Goal: Task Accomplishment & Management: Manage account settings

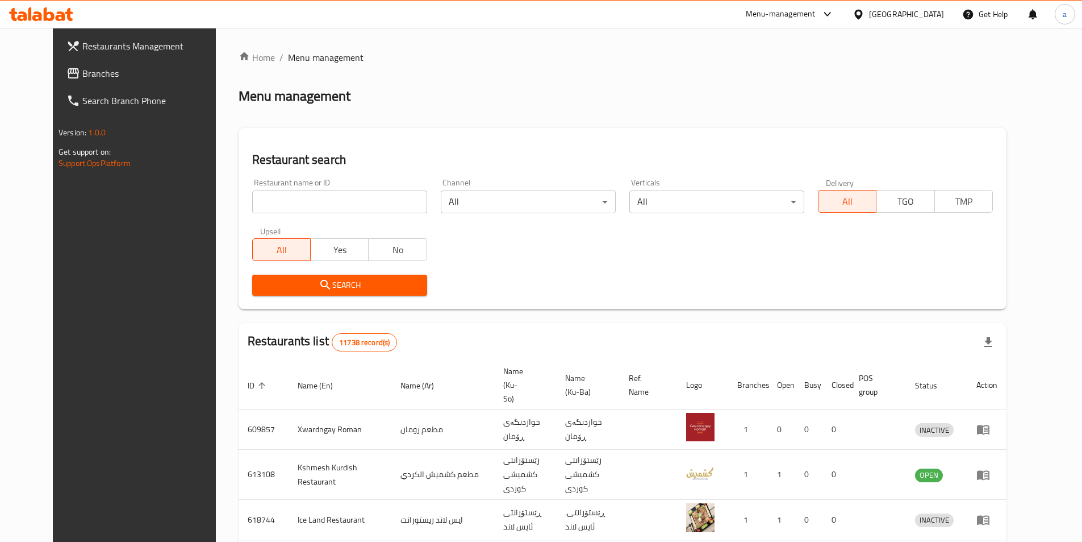
drag, startPoint x: 367, startPoint y: 191, endPoint x: 357, endPoint y: 182, distance: 13.7
click at [367, 191] on input "search" at bounding box center [339, 201] width 175 height 23
paste input "779505"
type input "779505"
click at [336, 281] on span "Search" at bounding box center [339, 285] width 157 height 14
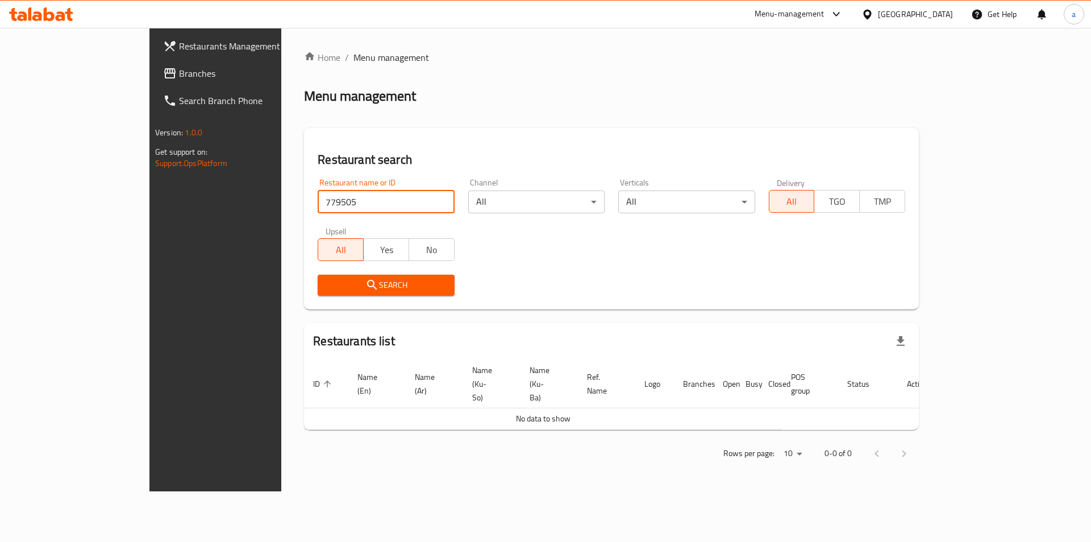
drag, startPoint x: 274, startPoint y: 197, endPoint x: 203, endPoint y: 199, distance: 71.1
click at [281, 199] on div "Home / Menu management Menu management Restaurant search Restaurant name or ID …" at bounding box center [611, 259] width 660 height 463
click at [179, 74] on span "Branches" at bounding box center [251, 73] width 144 height 14
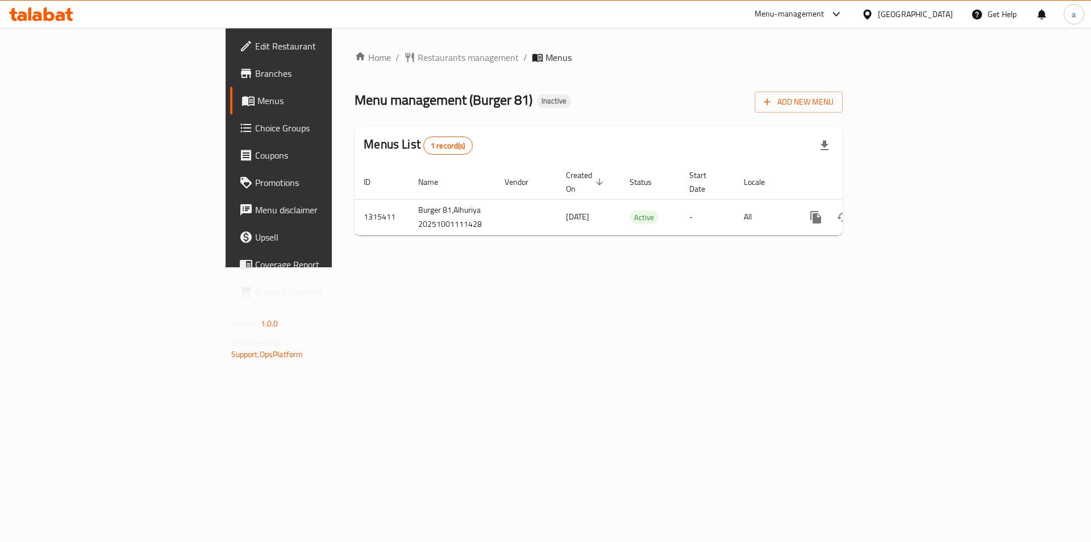
click at [255, 42] on span "Edit Restaurant" at bounding box center [327, 46] width 144 height 14
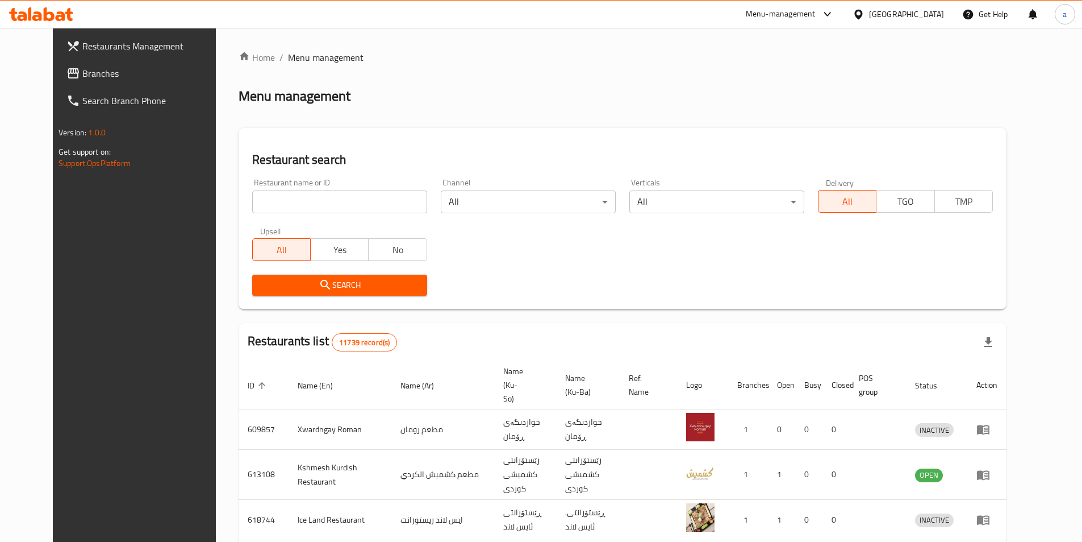
click at [82, 75] on span "Branches" at bounding box center [153, 73] width 142 height 14
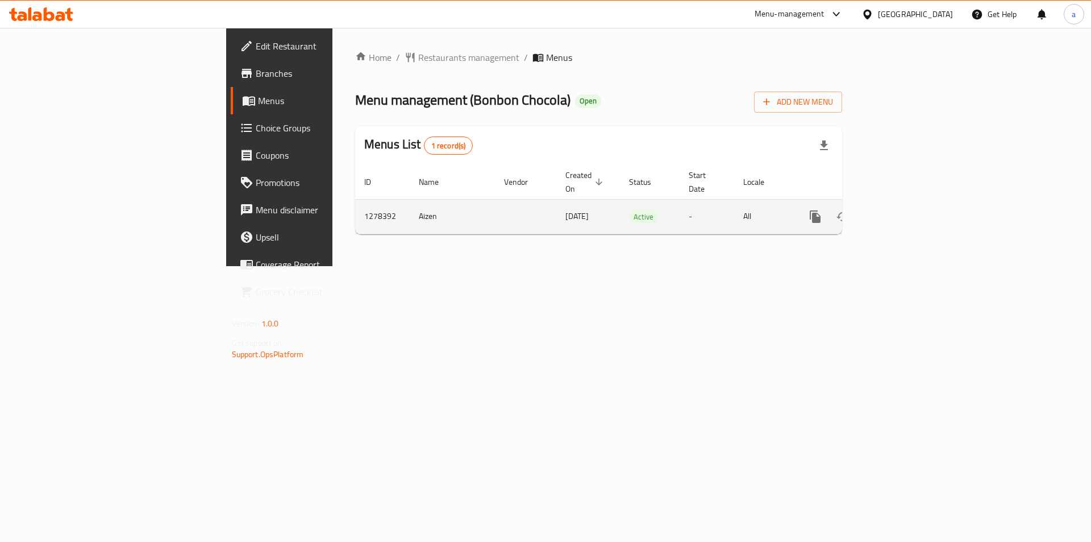
click at [904, 210] on icon "enhanced table" at bounding box center [897, 217] width 14 height 14
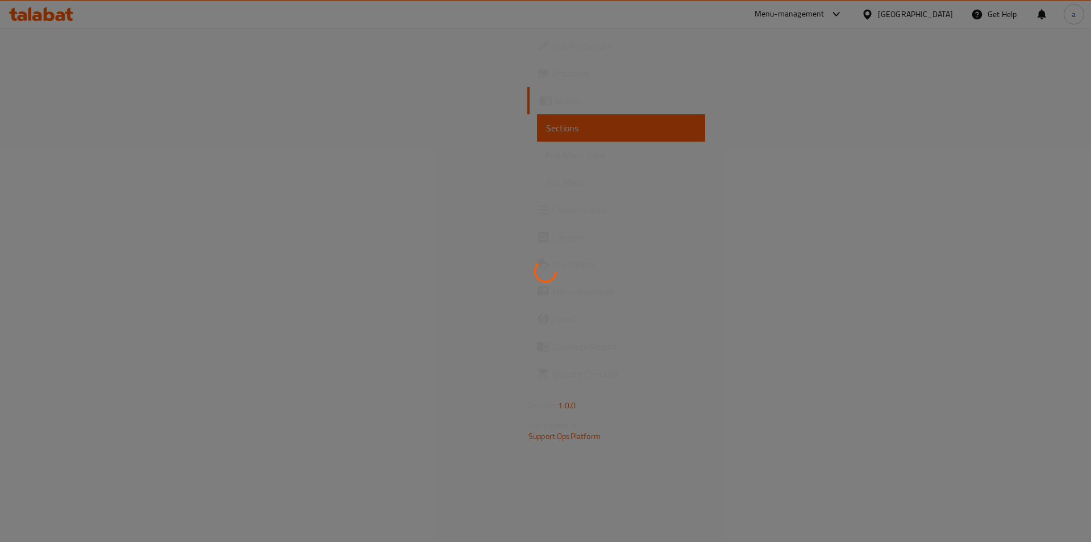
click at [773, 135] on div at bounding box center [545, 271] width 1091 height 542
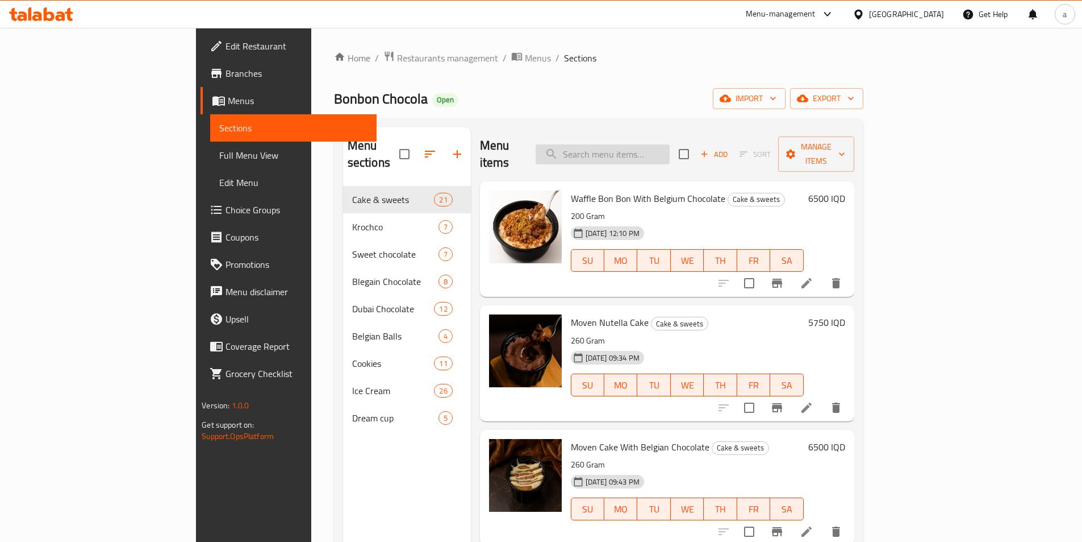
click at [670, 144] on input "search" at bounding box center [603, 154] width 134 height 20
paste input "Dream Cup Cookies And Nutella"
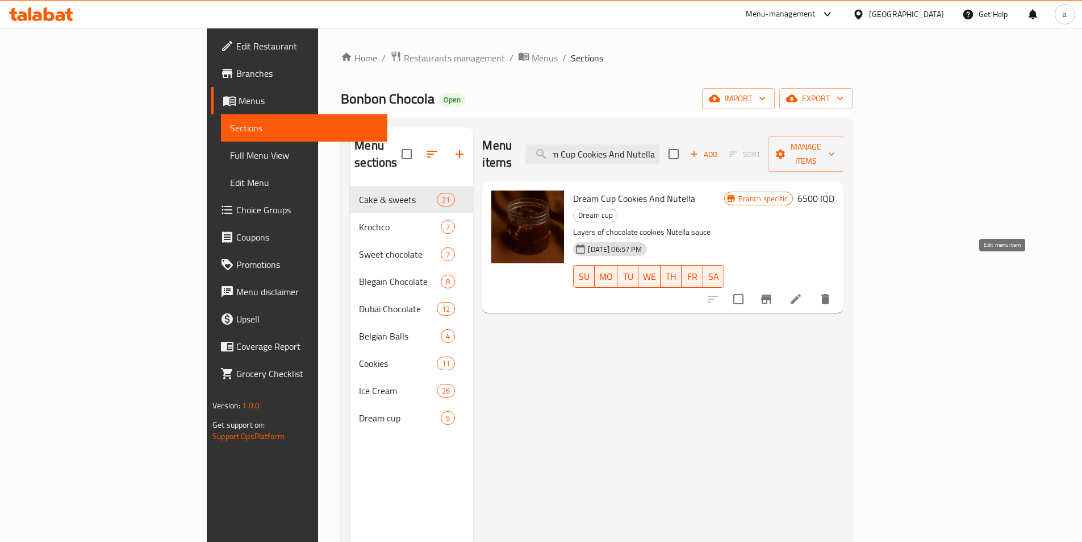
type input "Dream Cup Cookies And Nutella"
click at [803, 292] on icon at bounding box center [796, 299] width 14 height 14
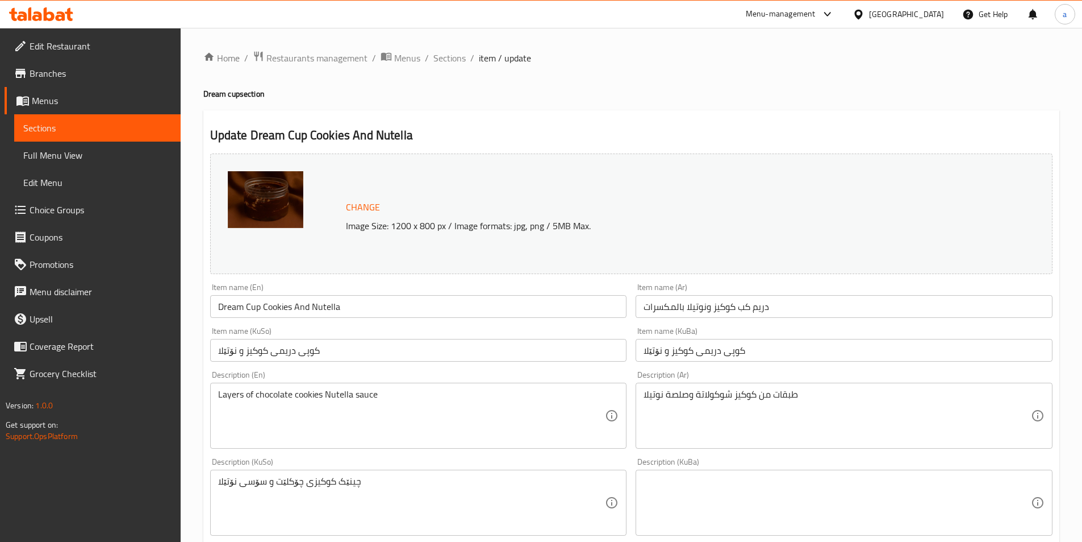
click at [473, 314] on input "Dream Cup Cookies And Nutella" at bounding box center [418, 306] width 417 height 23
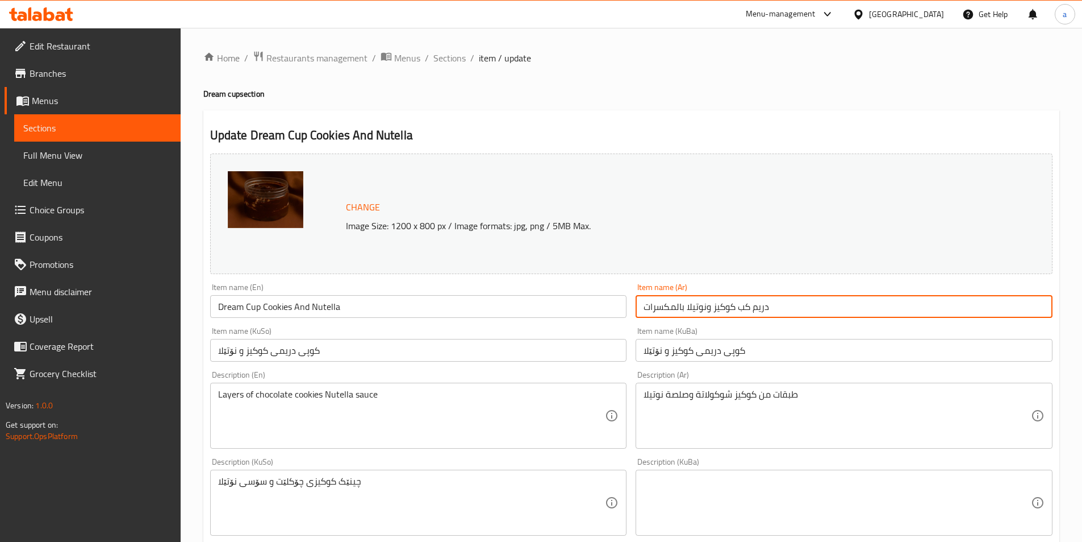
drag, startPoint x: 684, startPoint y: 304, endPoint x: 597, endPoint y: 310, distance: 86.6
click at [597, 310] on div "Change Image Size: 1200 x 800 px / Image formats: jpg, png / 5MB Max. Item name…" at bounding box center [632, 467] width 852 height 637
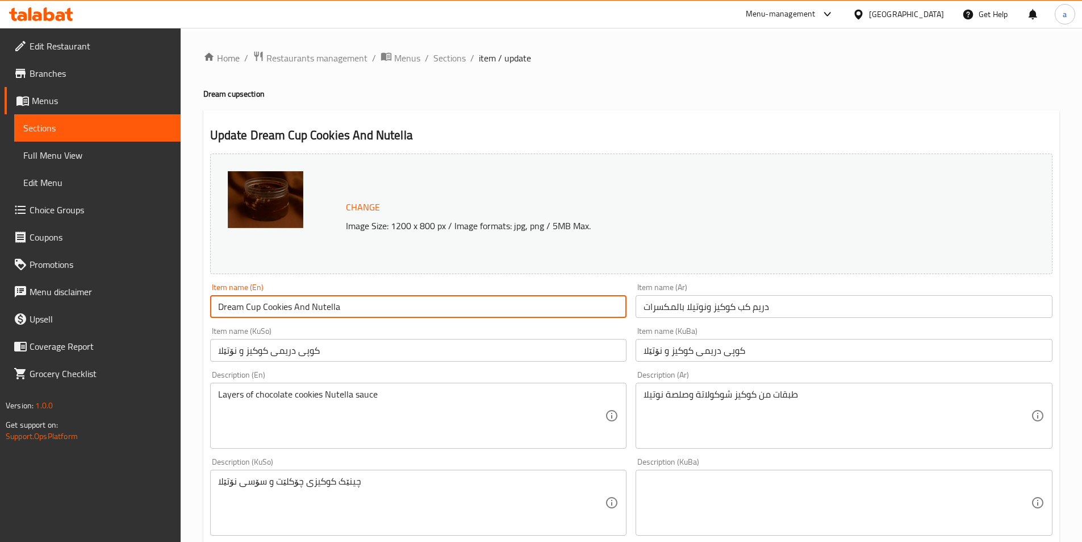
click at [370, 316] on input "Dream Cup Cookies And Nutella" at bounding box center [418, 306] width 417 height 23
paste input "With Nuts"
type input "Dream Cup Cookies And Nutella With Nuts"
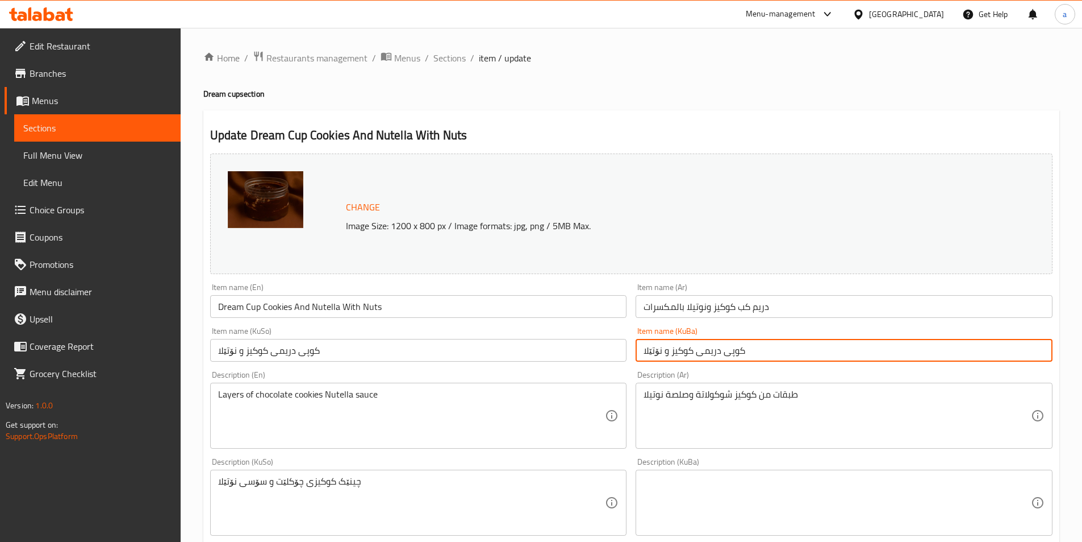
click at [769, 345] on input "کوپی دریمی کوکیز و نۆتێلا" at bounding box center [844, 350] width 417 height 23
paste input "بە چەرەزات"
drag, startPoint x: 748, startPoint y: 354, endPoint x: 1090, endPoint y: 372, distance: 343.1
click at [1082, 372] on html "​ Menu-management Iraq Get Help a Edit Restaurant Branches Menus Sections Full …" at bounding box center [541, 271] width 1082 height 542
type input "کوپی دریمی کوکیز و نۆتێلا بە چەرەزات"
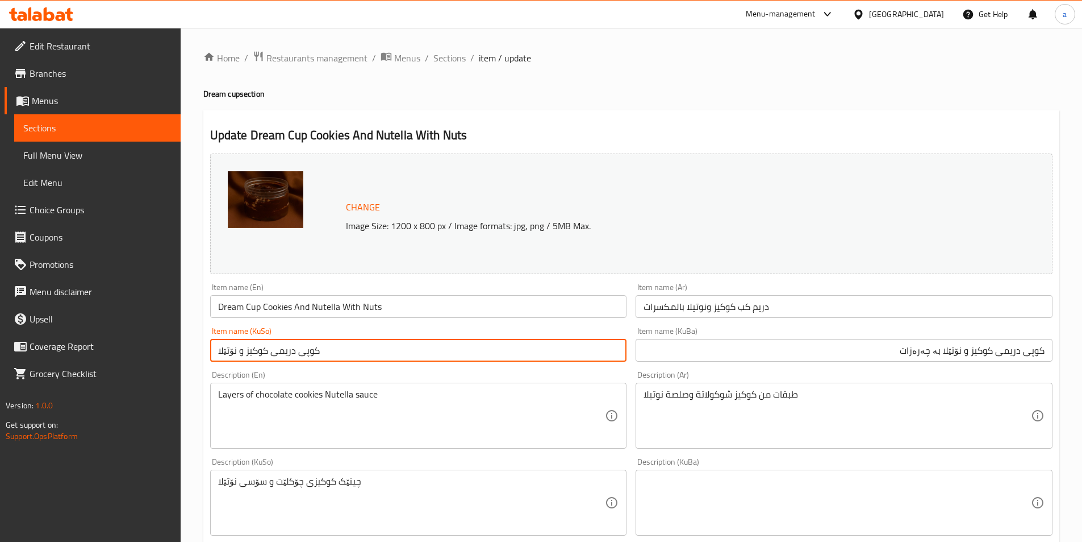
click at [485, 345] on input "کوپی دریمی کوکیز و نۆتێلا" at bounding box center [418, 350] width 417 height 23
paste input "بە چەرەزات"
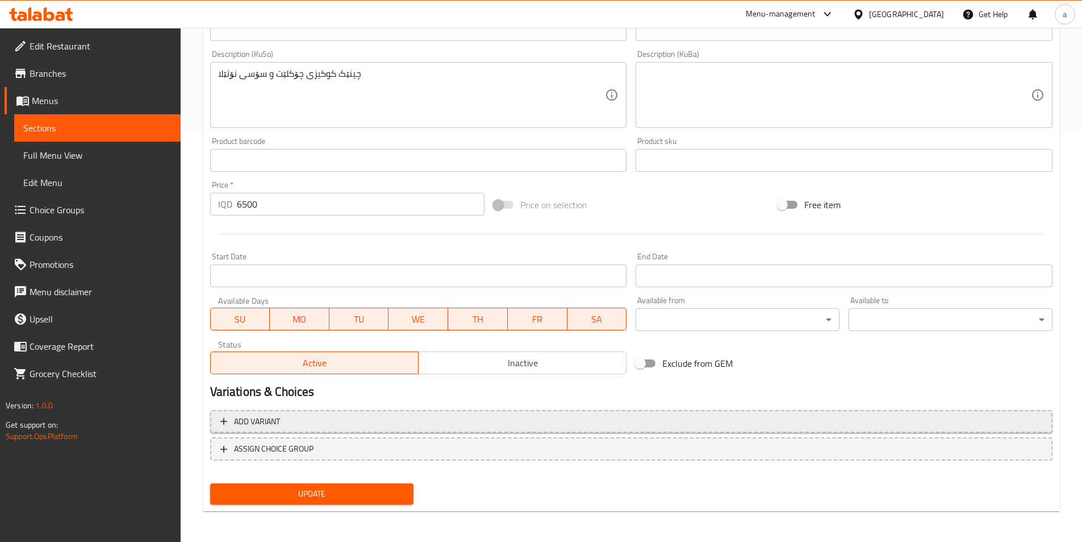
scroll to position [409, 0]
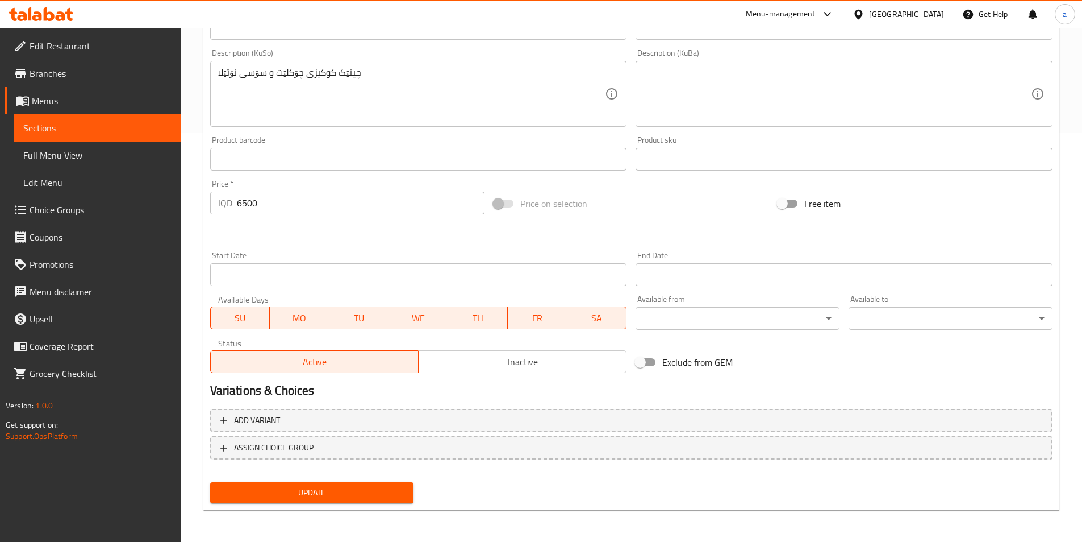
type input "کوپی دریمی کوکیز و نۆتێلا بە چەرەزات"
click at [347, 499] on span "Update" at bounding box center [312, 492] width 186 height 14
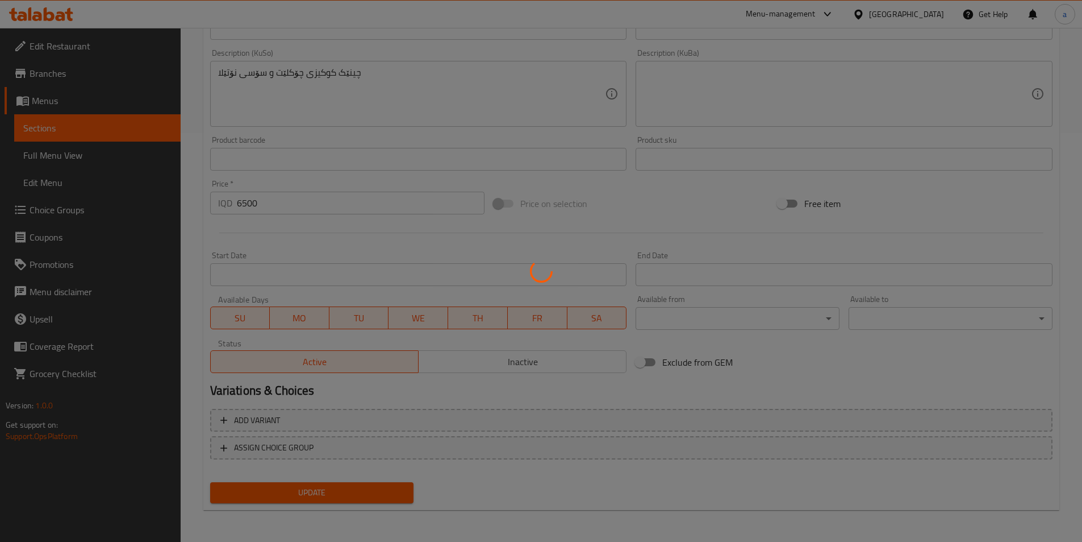
scroll to position [0, 0]
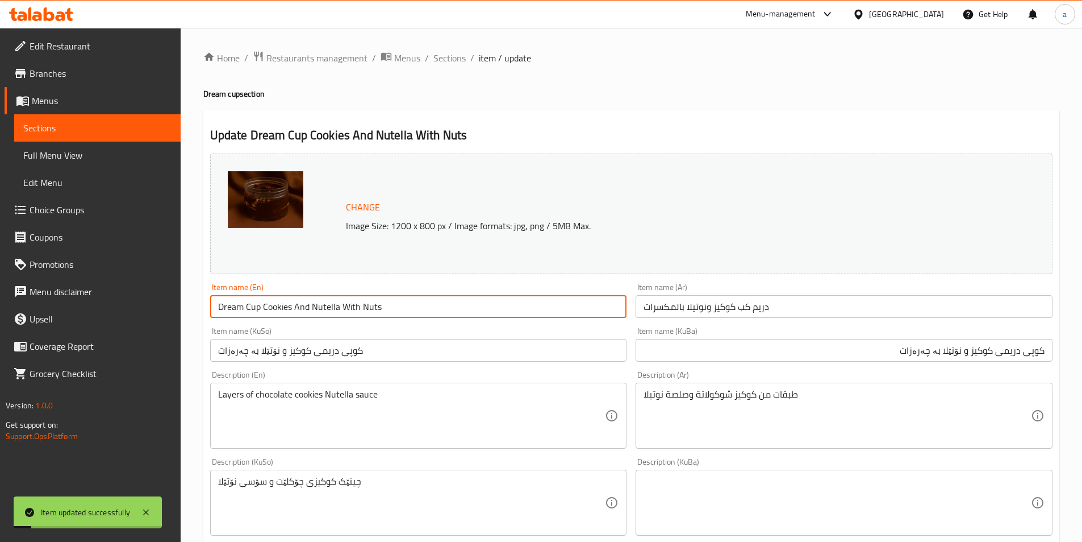
drag, startPoint x: 463, startPoint y: 318, endPoint x: 101, endPoint y: 333, distance: 362.9
click at [101, 333] on div "Edit Restaurant Branches Menus Sections Full Menu View Edit Menu Choice Groups …" at bounding box center [541, 489] width 1082 height 922
drag, startPoint x: 74, startPoint y: 149, endPoint x: 76, endPoint y: 13, distance: 136.4
click at [73, 149] on span "Full Menu View" at bounding box center [97, 155] width 148 height 14
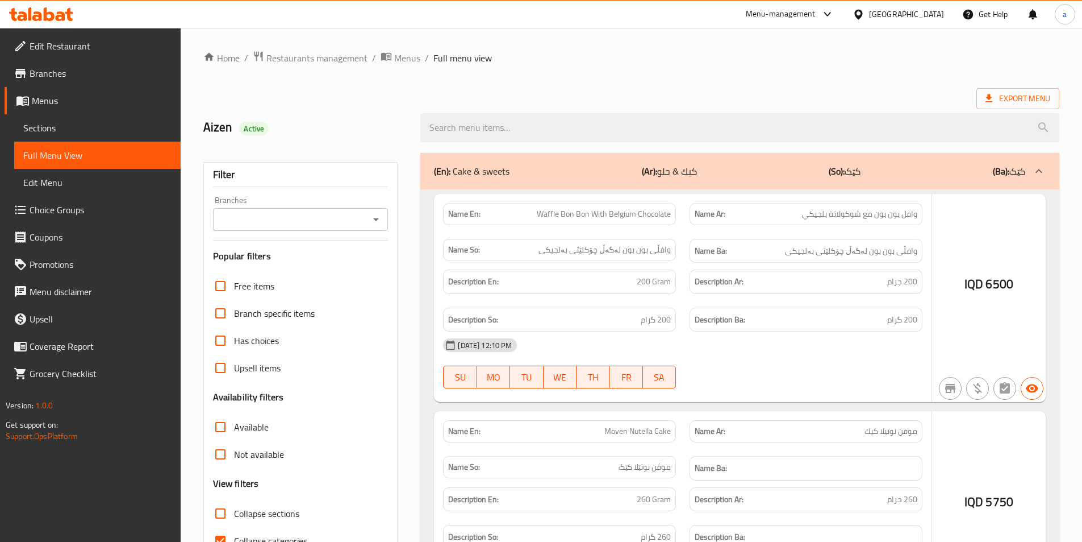
click at [372, 217] on div at bounding box center [541, 271] width 1082 height 542
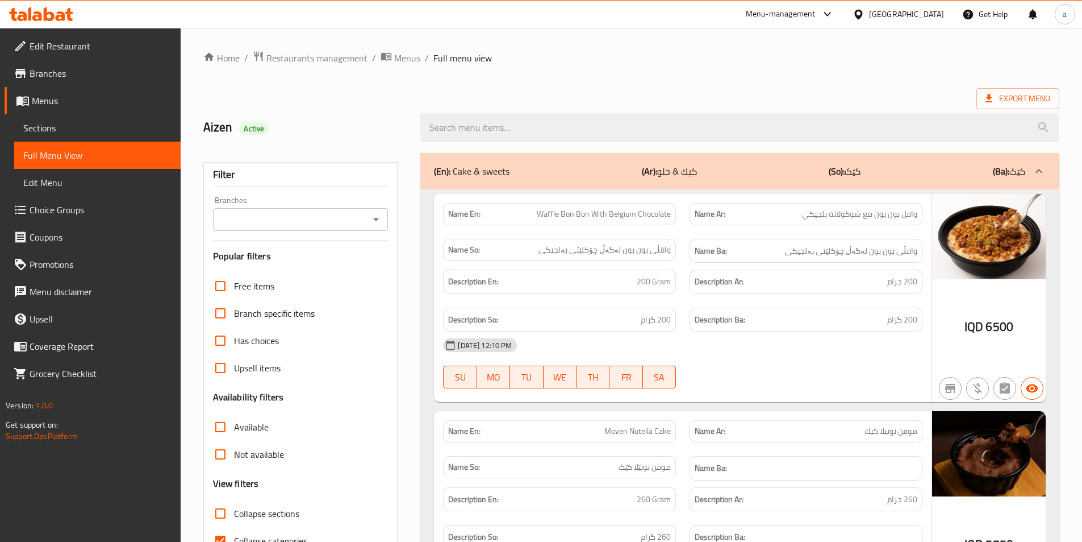
click at [379, 220] on icon "Open" at bounding box center [376, 220] width 14 height 14
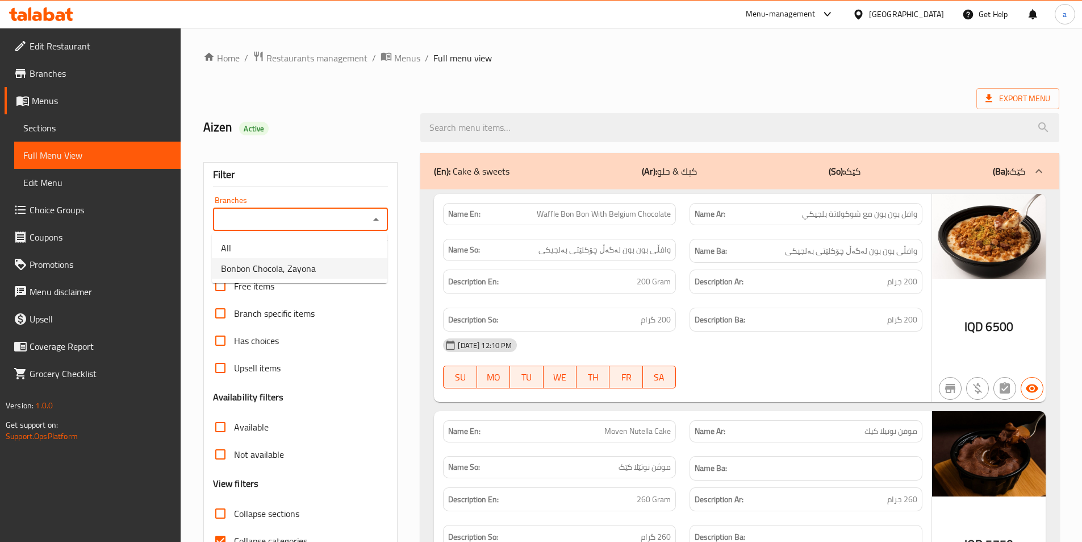
click at [349, 264] on li "Bonbon Chocola, Zayona" at bounding box center [300, 268] width 176 height 20
type input "Bonbon Chocola, Zayona"
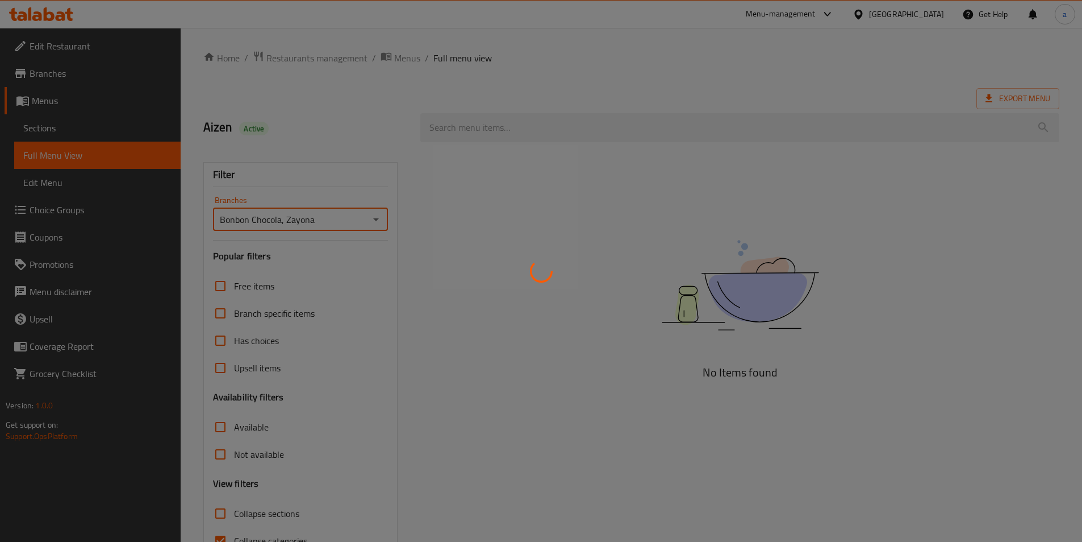
click at [550, 132] on div at bounding box center [541, 271] width 1082 height 542
click at [541, 123] on div at bounding box center [541, 271] width 1082 height 542
click at [537, 130] on div at bounding box center [541, 271] width 1082 height 542
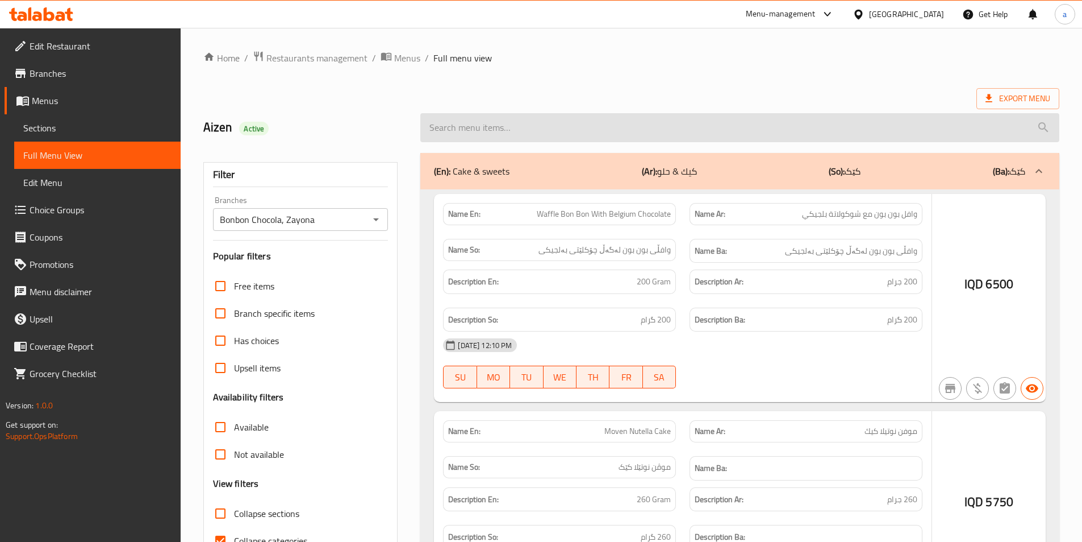
click at [532, 130] on input "search" at bounding box center [739, 127] width 639 height 29
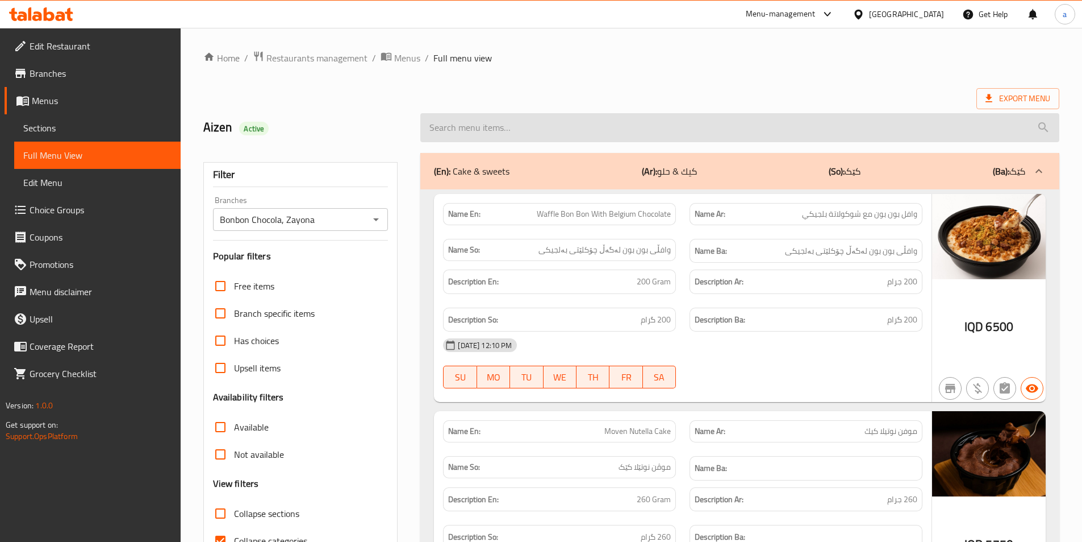
paste input "Dream Cup Cookies And Nutella With Nuts"
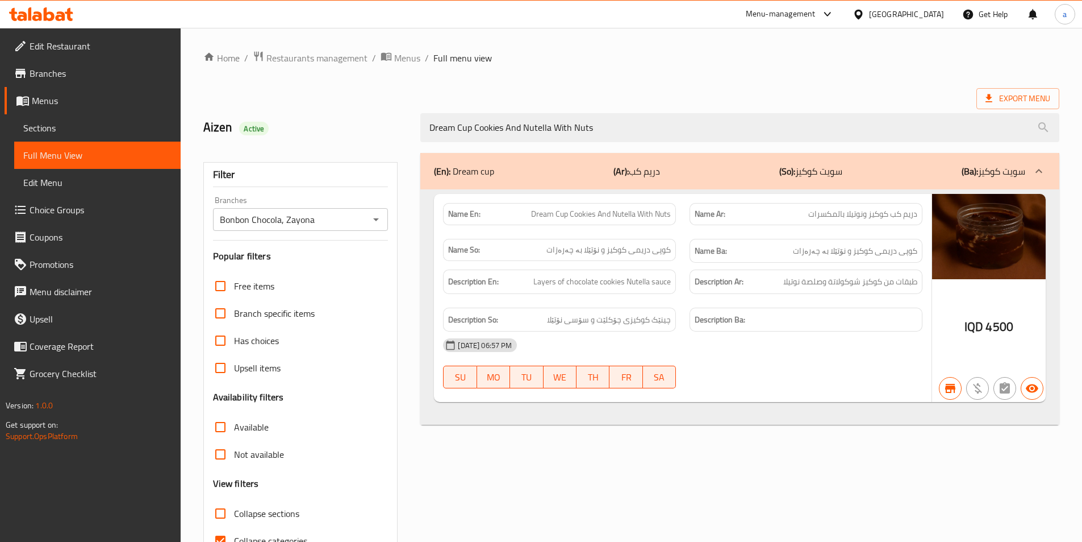
type input "Dream Cup Cookies And Nutella With Nuts"
click at [808, 47] on div "Home / Restaurants management / Menus / Full menu view Export Menu Aizen Active…" at bounding box center [632, 316] width 902 height 577
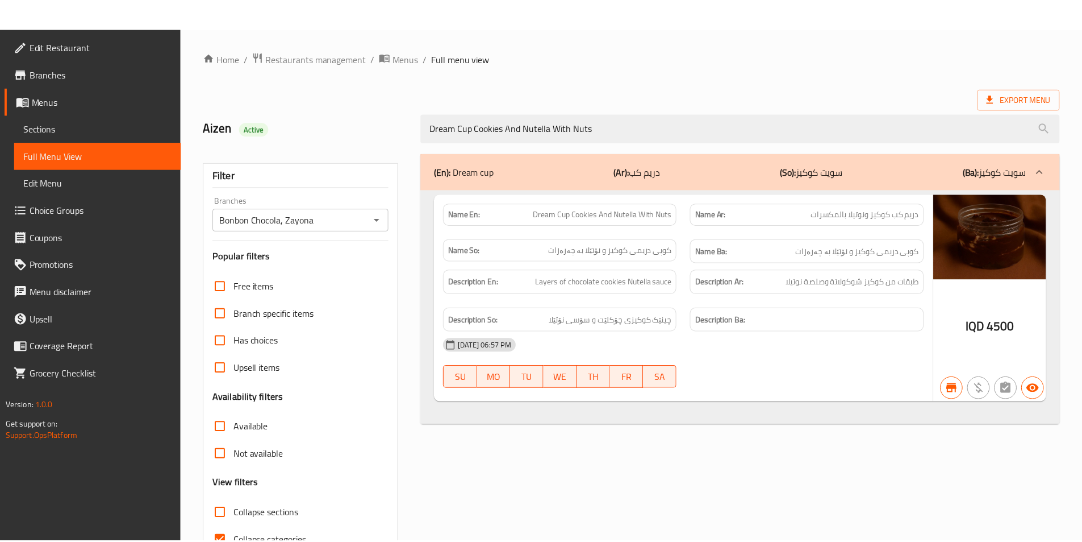
scroll to position [63, 0]
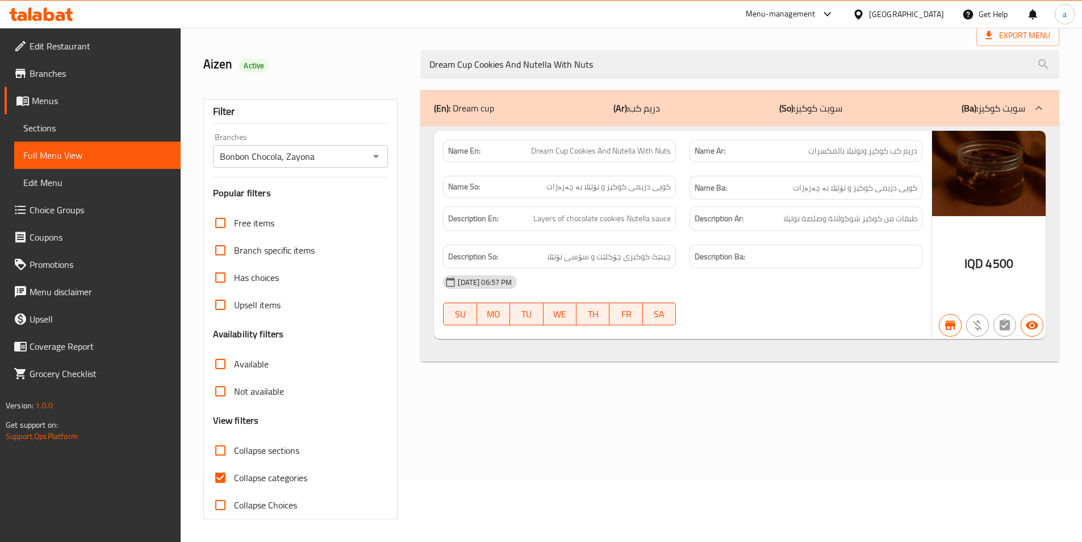
click at [514, 34] on div "Export Menu" at bounding box center [631, 35] width 856 height 21
